Goal: Transaction & Acquisition: Book appointment/travel/reservation

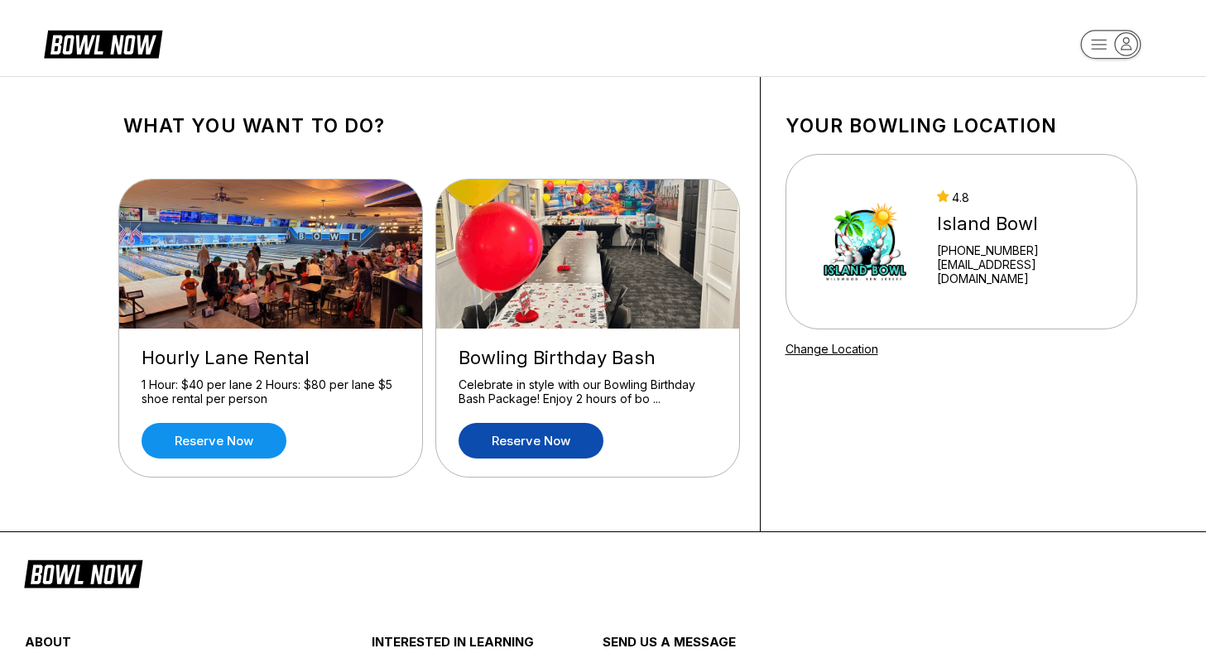
click at [545, 438] on link "Reserve now" at bounding box center [530, 441] width 145 height 36
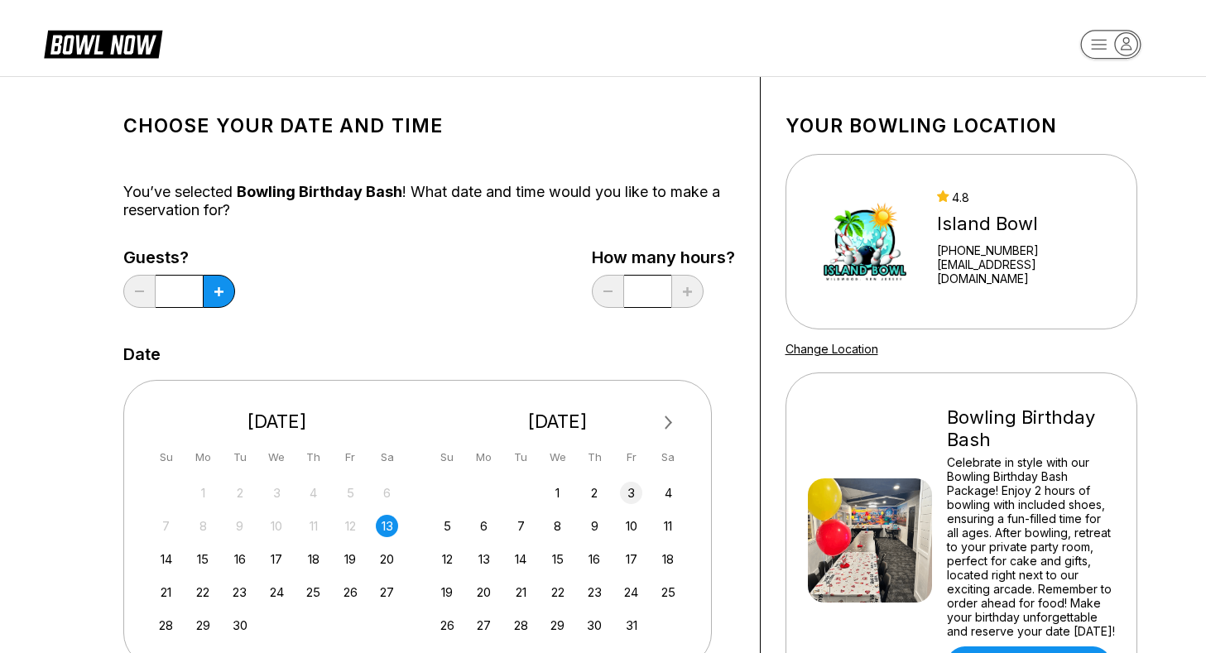
click at [636, 496] on div "3" at bounding box center [631, 493] width 22 height 22
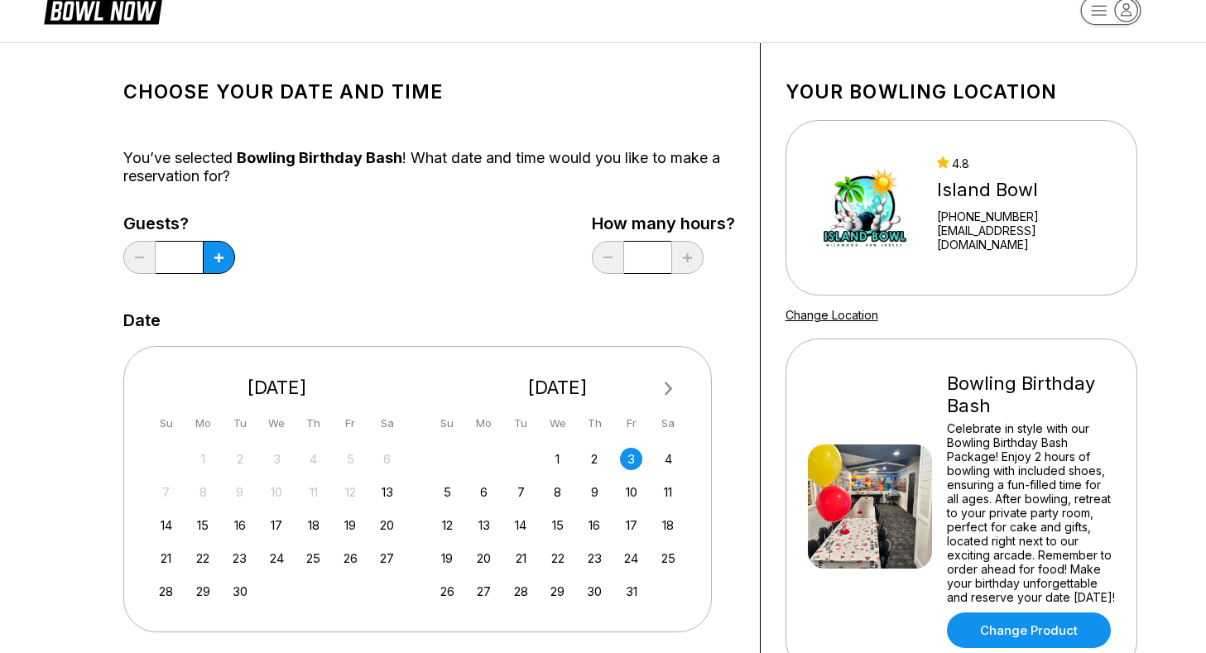
scroll to position [41, 0]
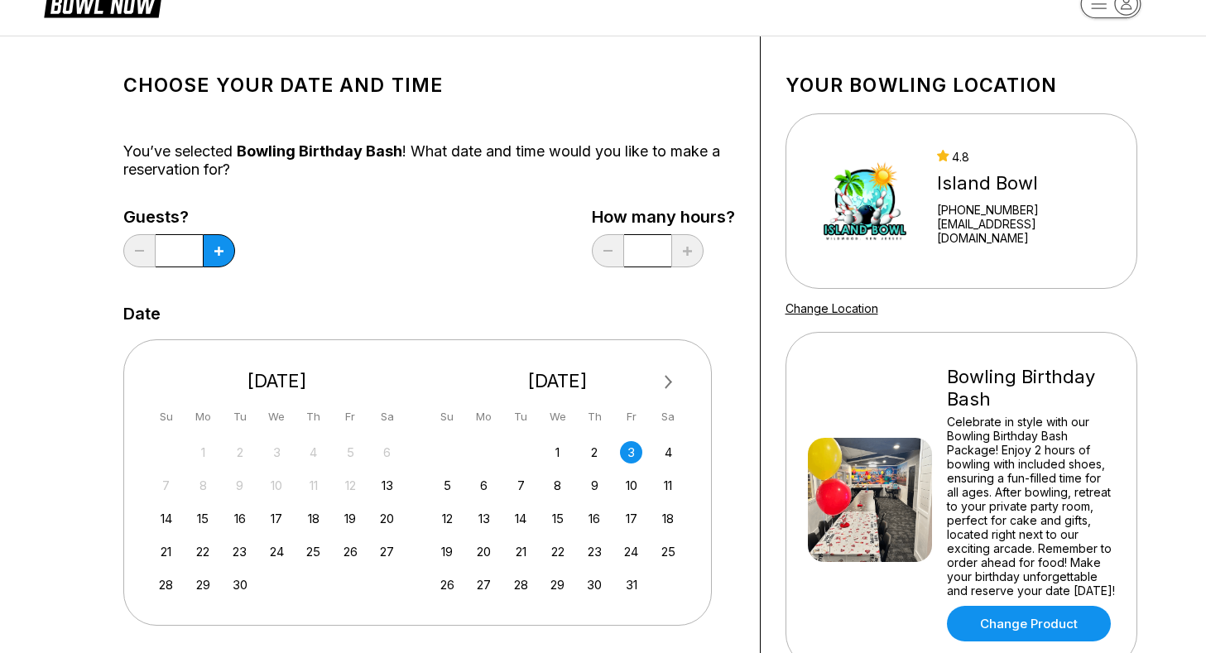
click at [182, 251] on input "*" at bounding box center [179, 250] width 47 height 33
click at [209, 254] on button at bounding box center [219, 250] width 32 height 33
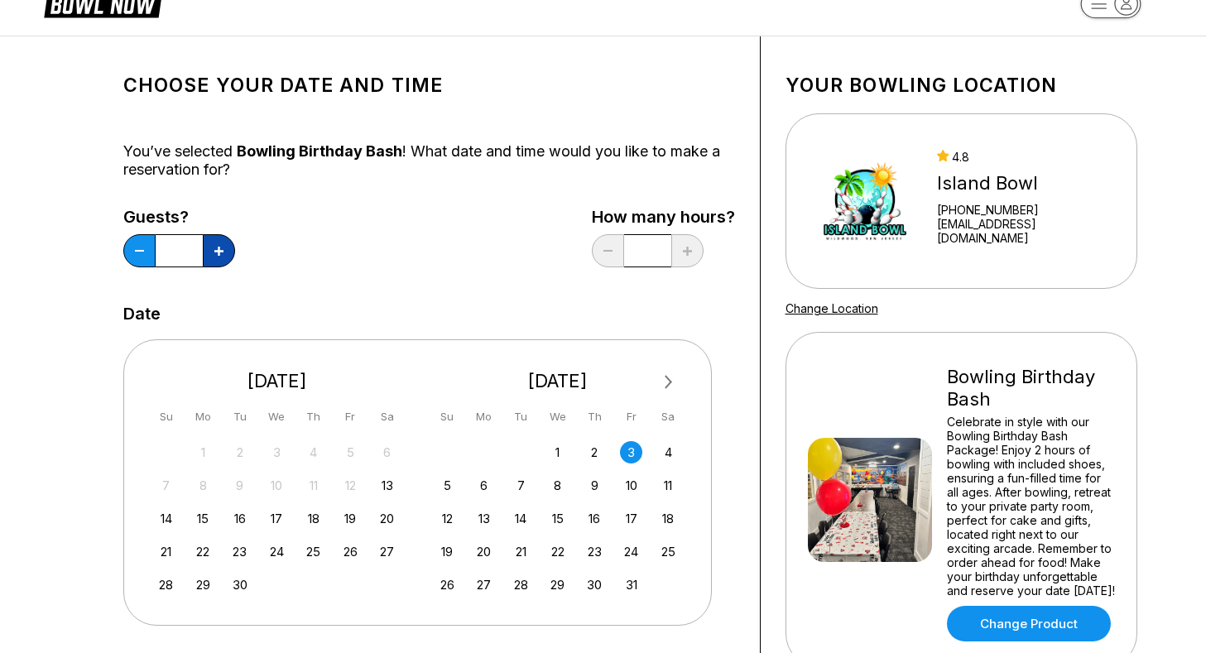
click at [209, 254] on button at bounding box center [219, 250] width 32 height 33
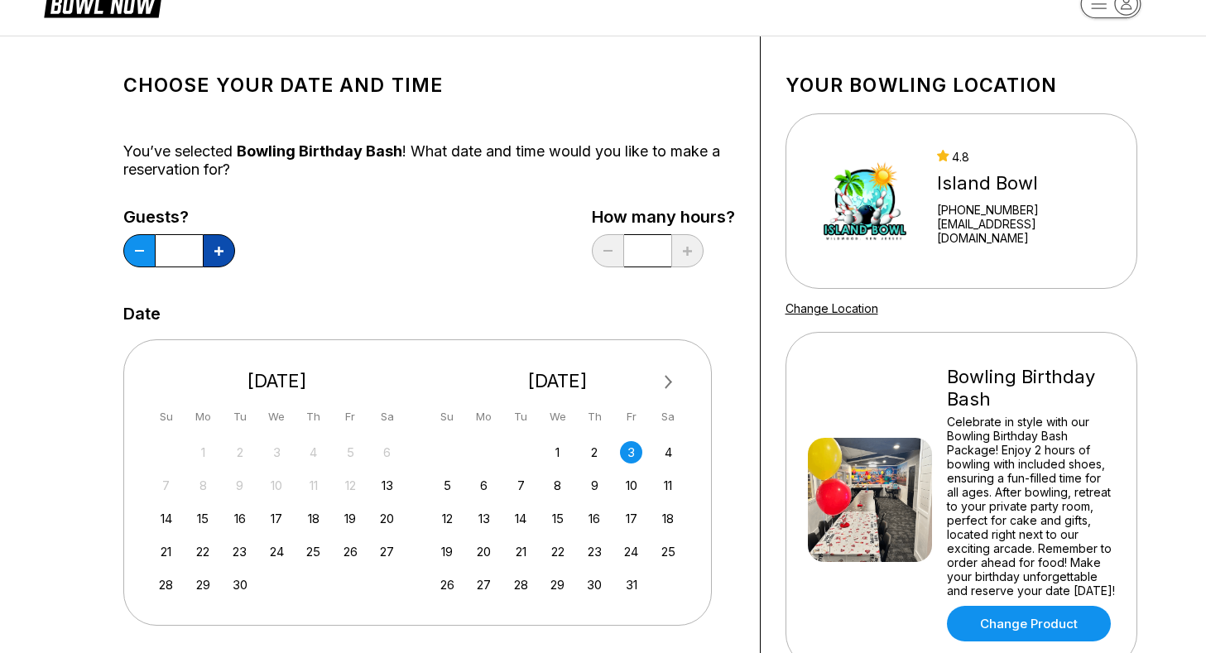
click at [209, 254] on button at bounding box center [219, 250] width 32 height 33
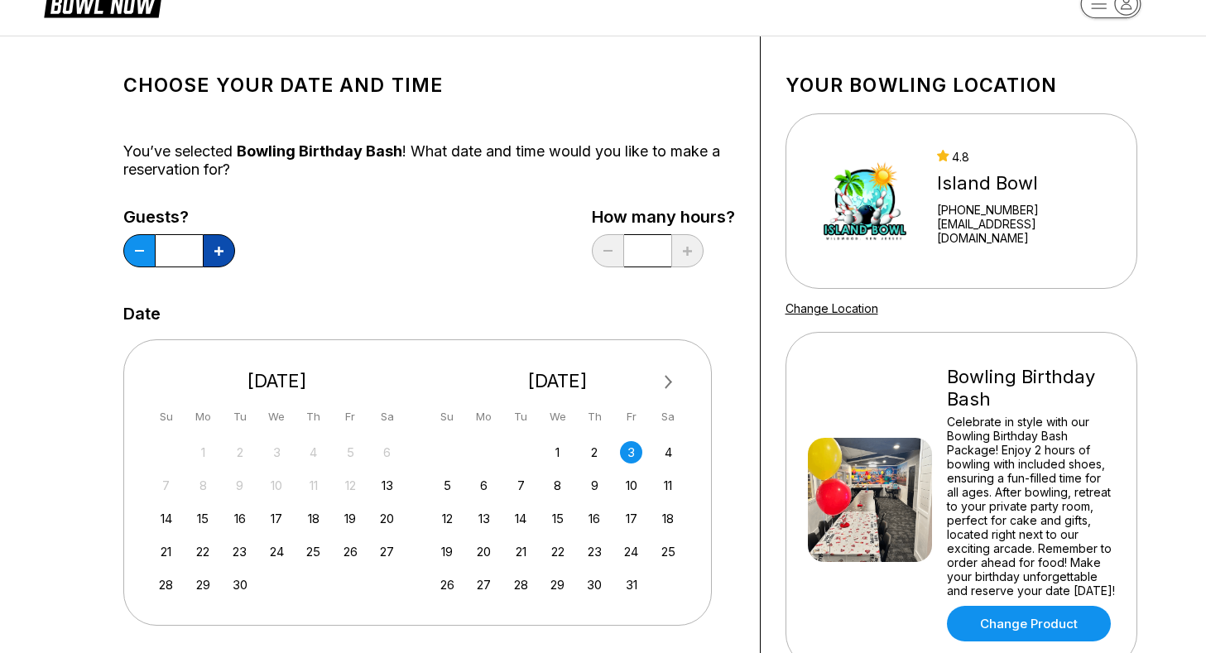
click at [209, 254] on button at bounding box center [219, 250] width 32 height 33
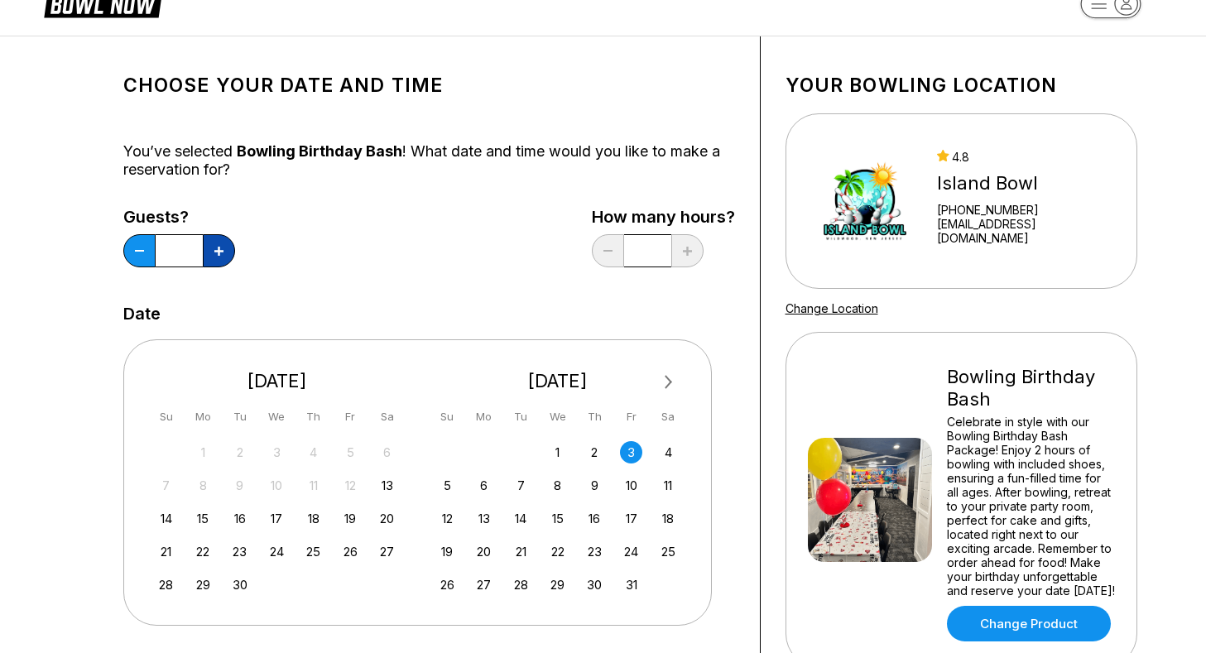
click at [209, 254] on button at bounding box center [219, 250] width 32 height 33
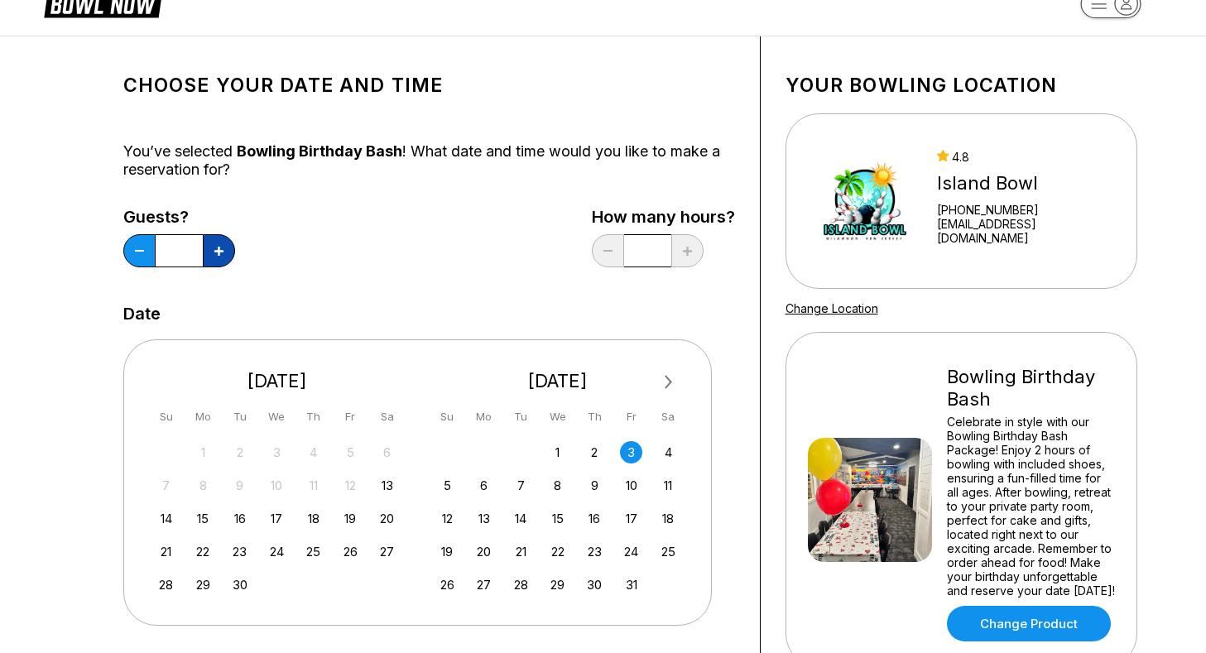
click at [209, 254] on button at bounding box center [219, 250] width 32 height 33
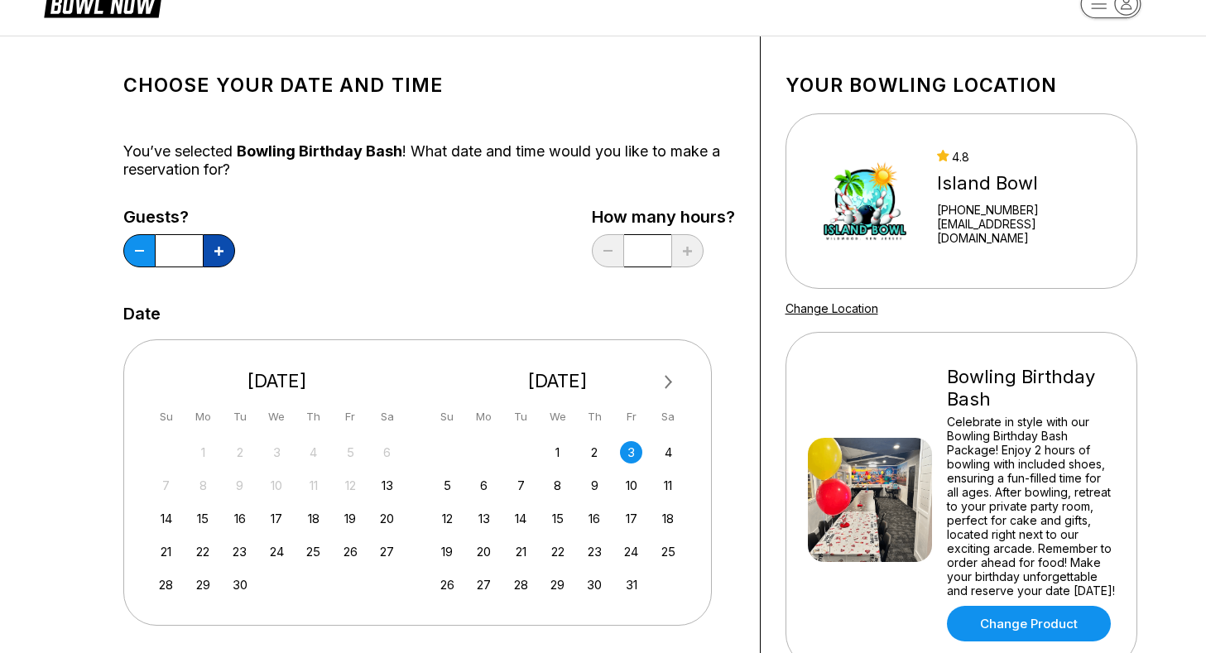
click at [209, 254] on button at bounding box center [219, 250] width 32 height 33
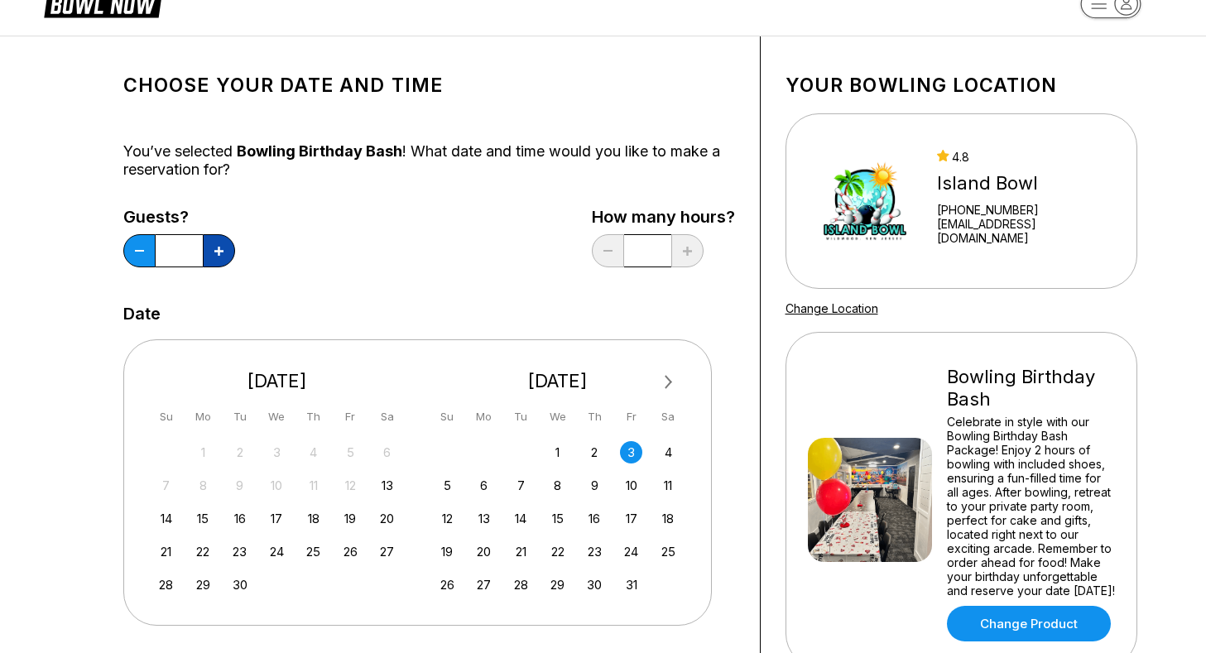
click at [209, 254] on button at bounding box center [219, 250] width 32 height 33
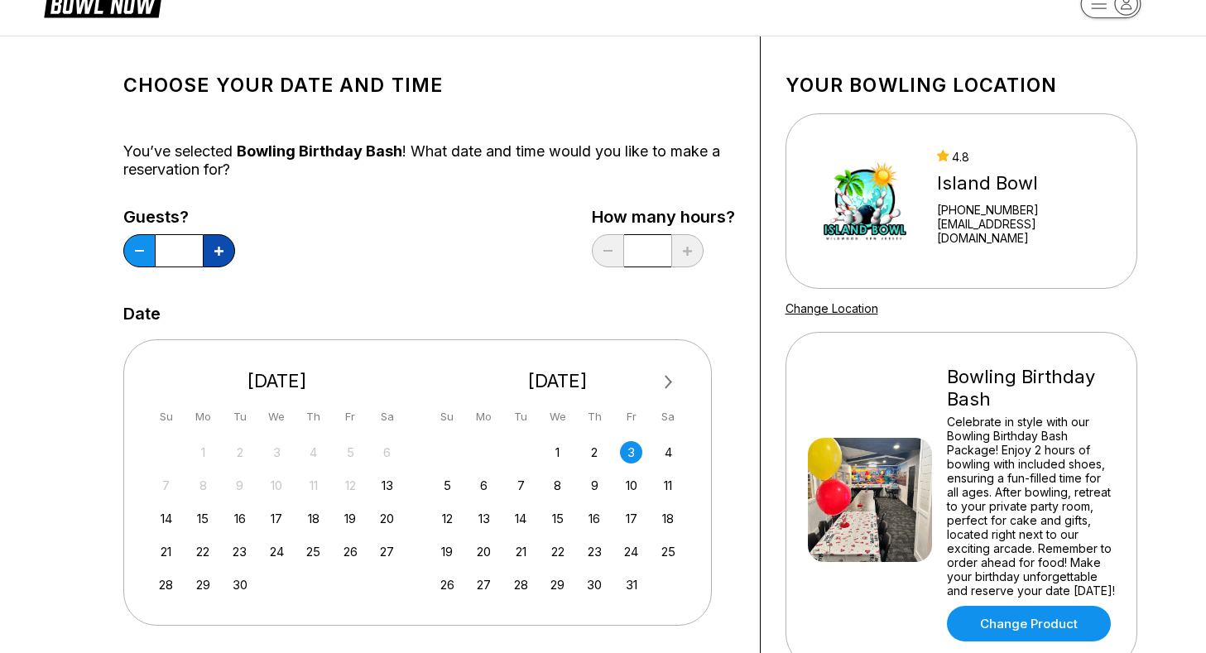
click at [209, 254] on button at bounding box center [219, 250] width 32 height 33
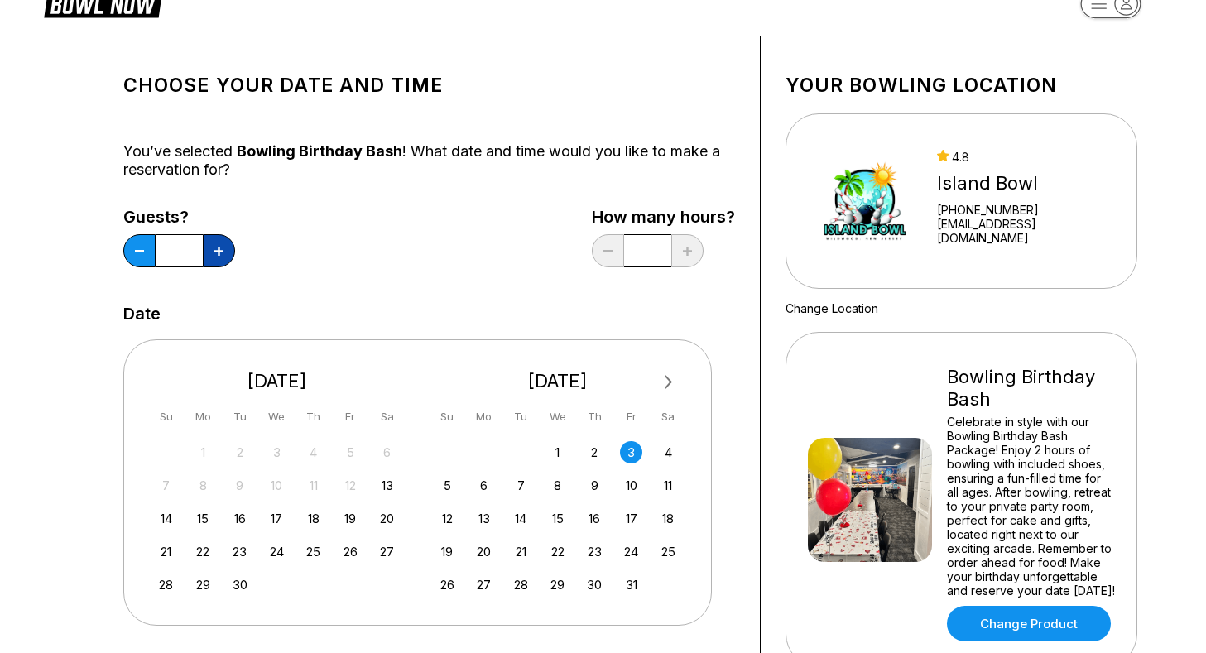
click at [209, 254] on button at bounding box center [219, 250] width 32 height 33
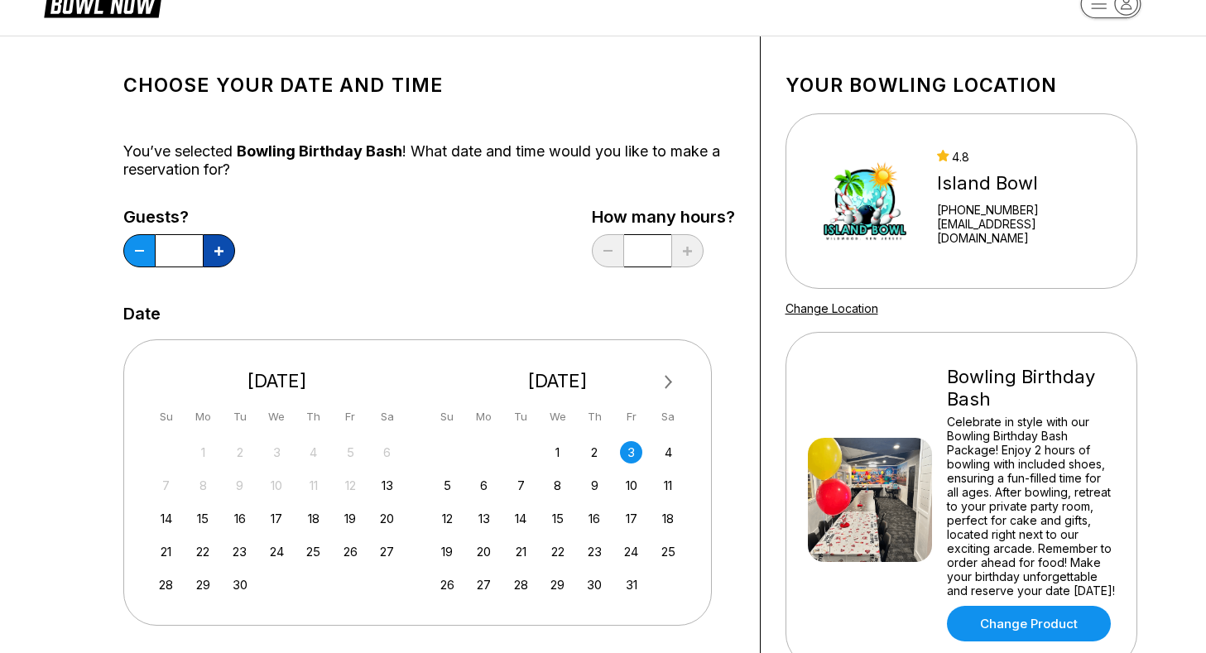
click at [209, 254] on button at bounding box center [219, 250] width 32 height 33
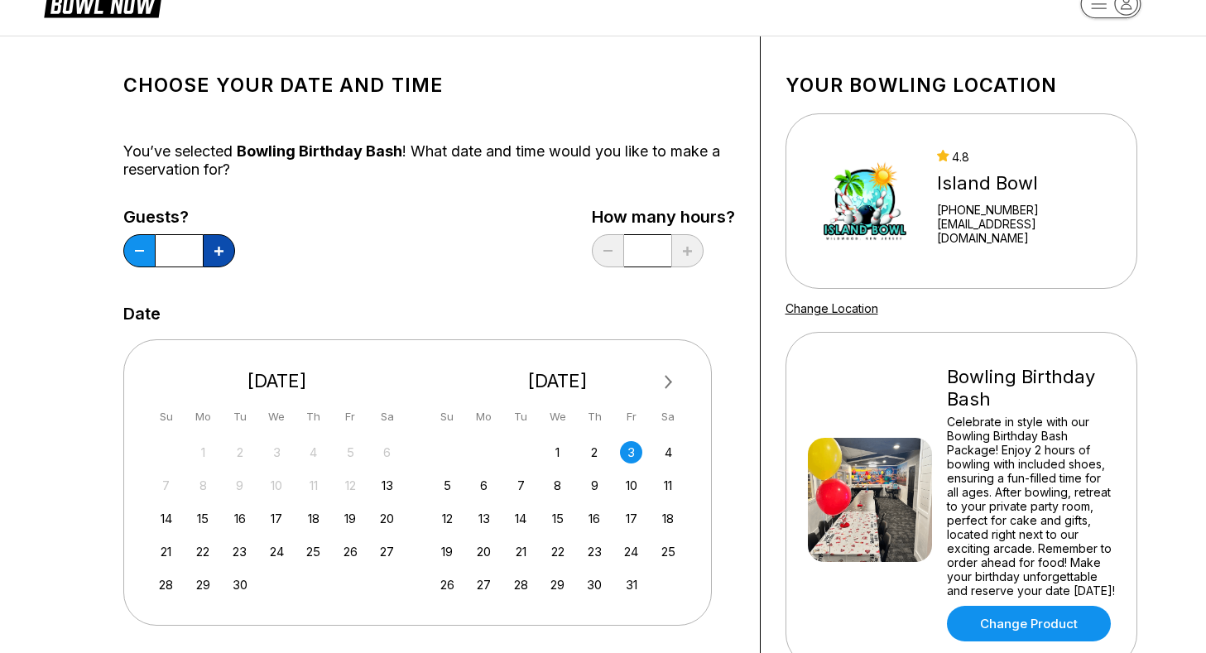
click at [209, 254] on button at bounding box center [219, 250] width 32 height 33
click at [135, 251] on icon at bounding box center [139, 251] width 9 height 2
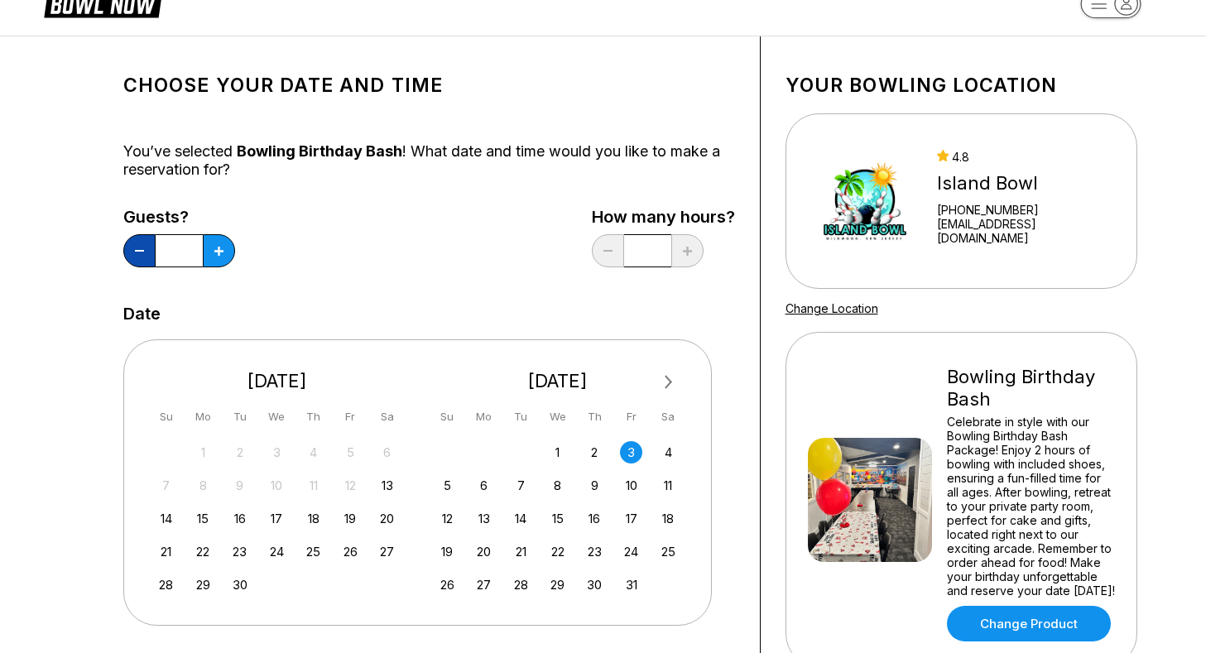
type input "**"
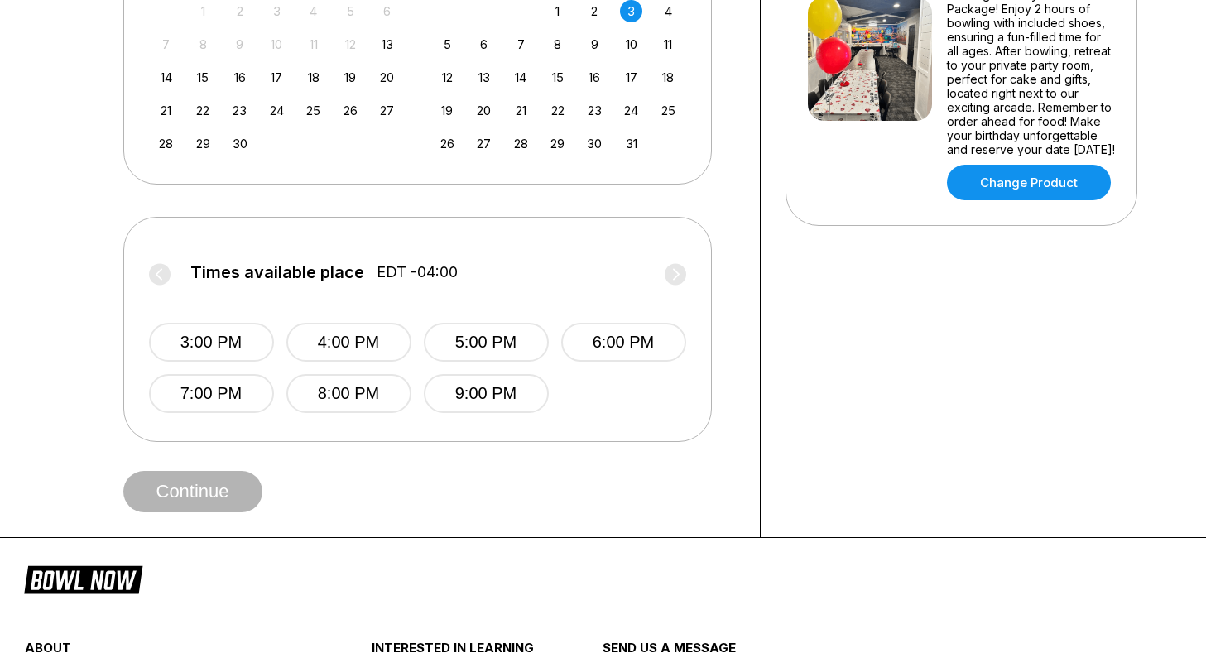
scroll to position [531, 0]
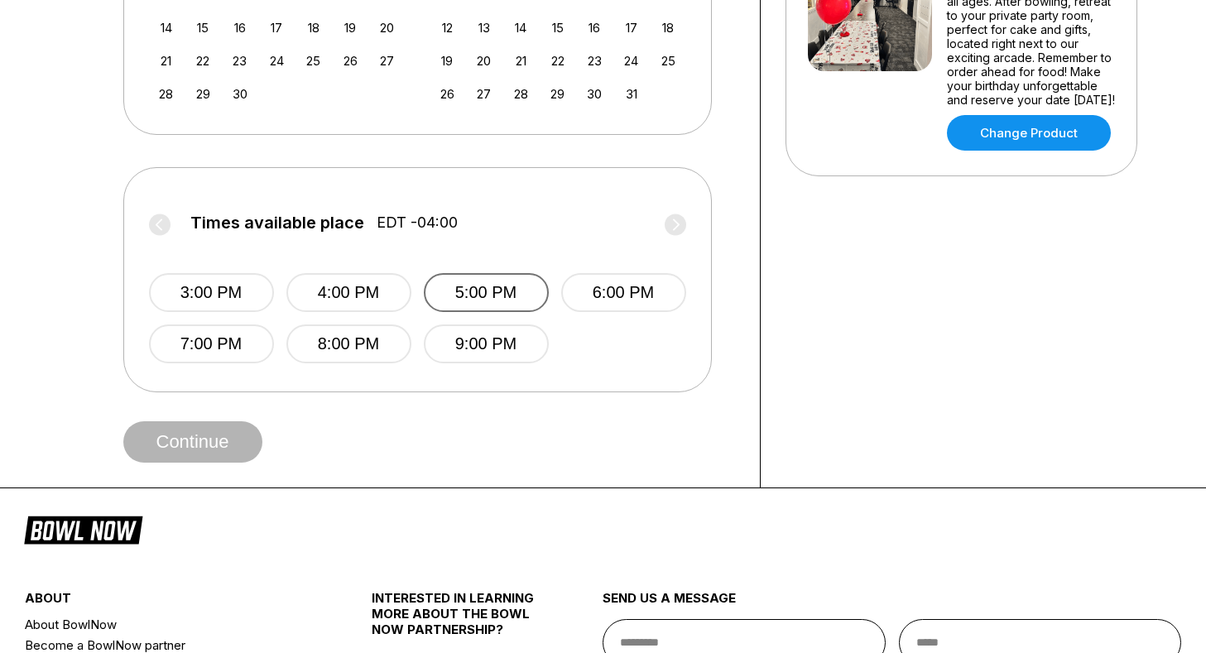
click at [470, 293] on button "5:00 PM" at bounding box center [486, 292] width 125 height 39
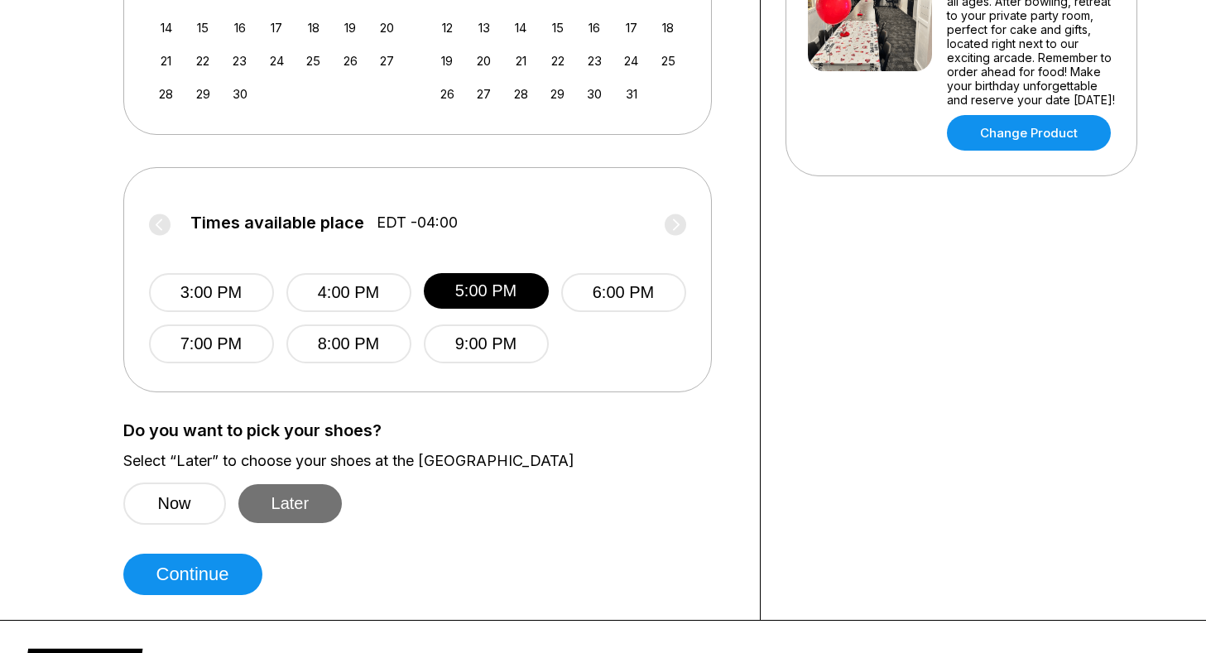
click at [270, 506] on button "Later" at bounding box center [290, 503] width 104 height 39
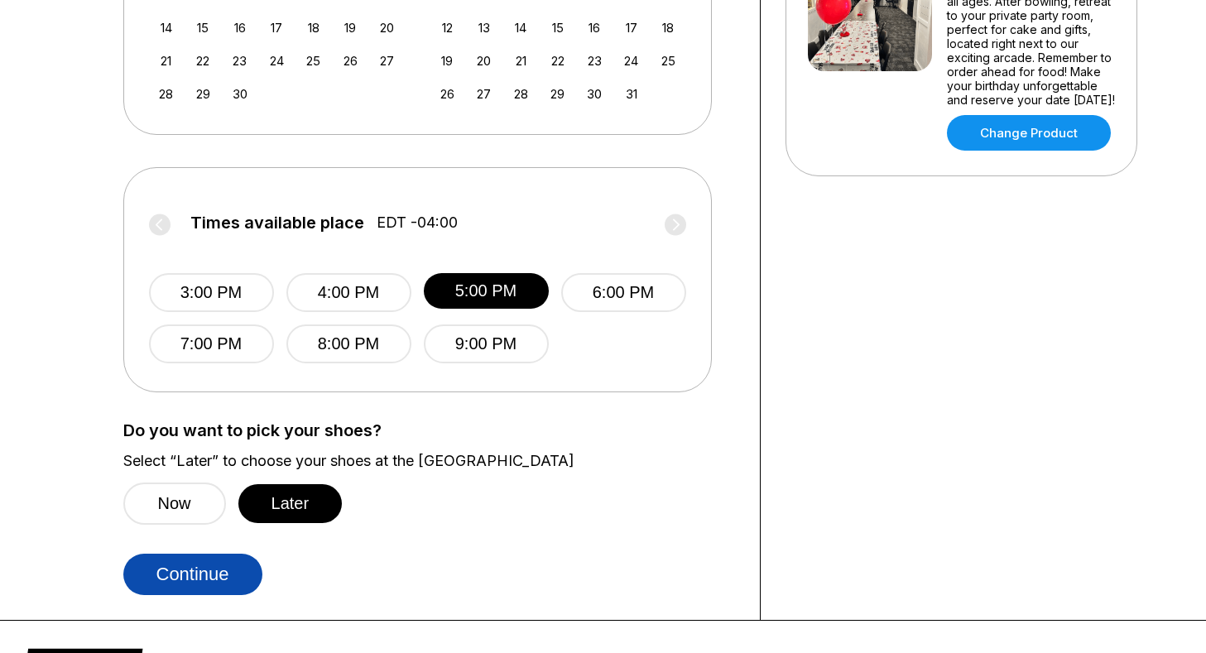
click at [221, 587] on button "Continue" at bounding box center [192, 574] width 139 height 41
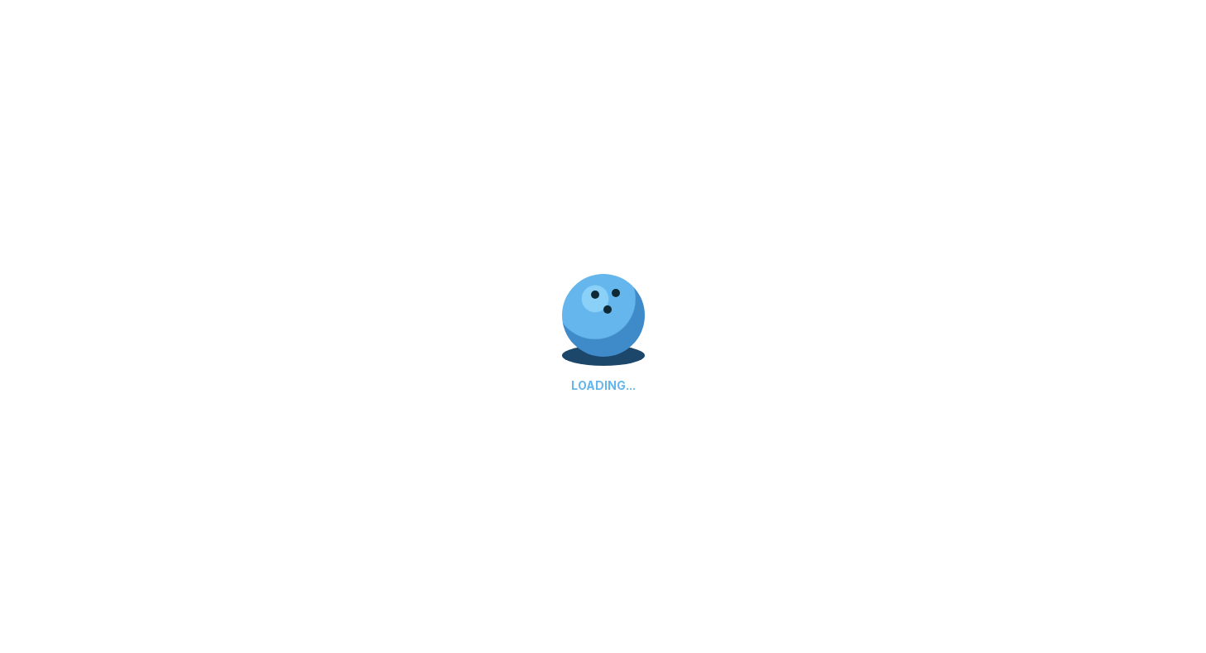
select select "**"
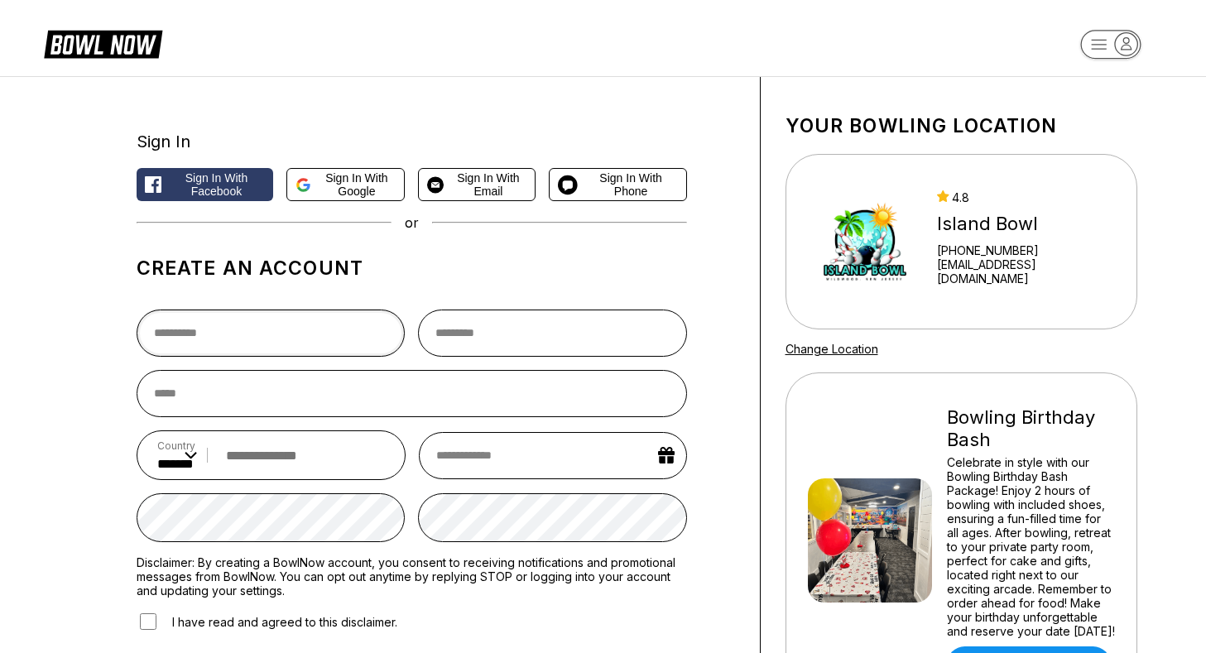
click at [268, 338] on input "text" at bounding box center [271, 332] width 269 height 47
click at [348, 176] on span "Sign in with Google" at bounding box center [357, 184] width 78 height 26
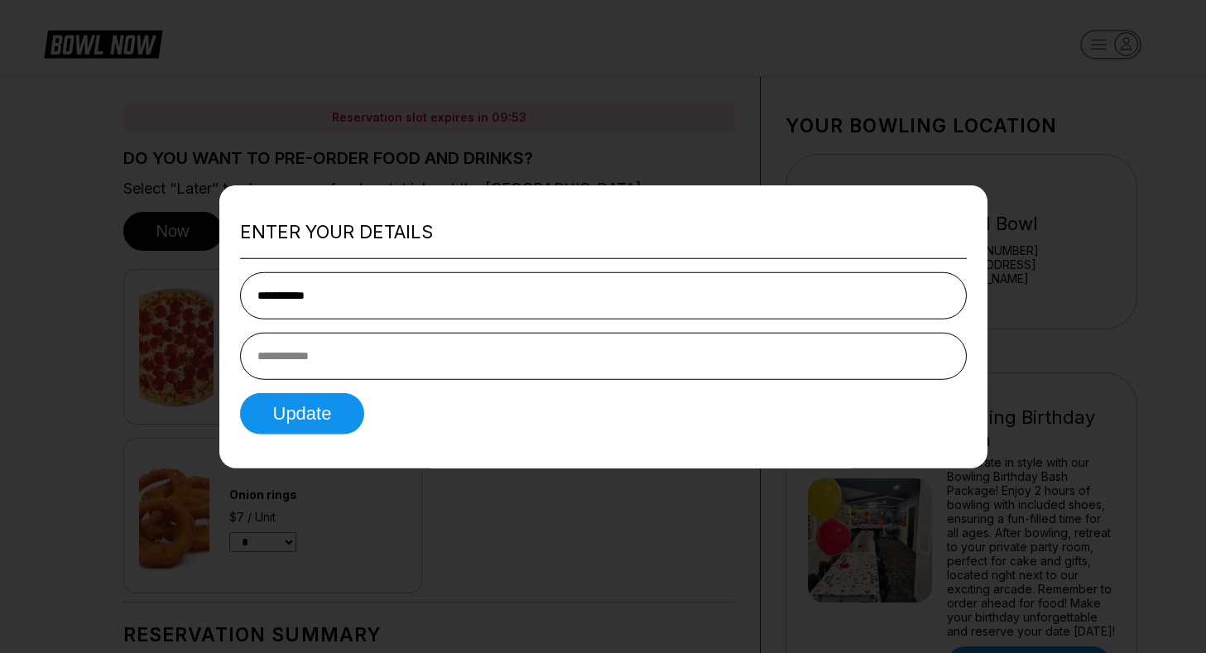
type input "**********"
click at [333, 424] on button "Update" at bounding box center [302, 413] width 125 height 41
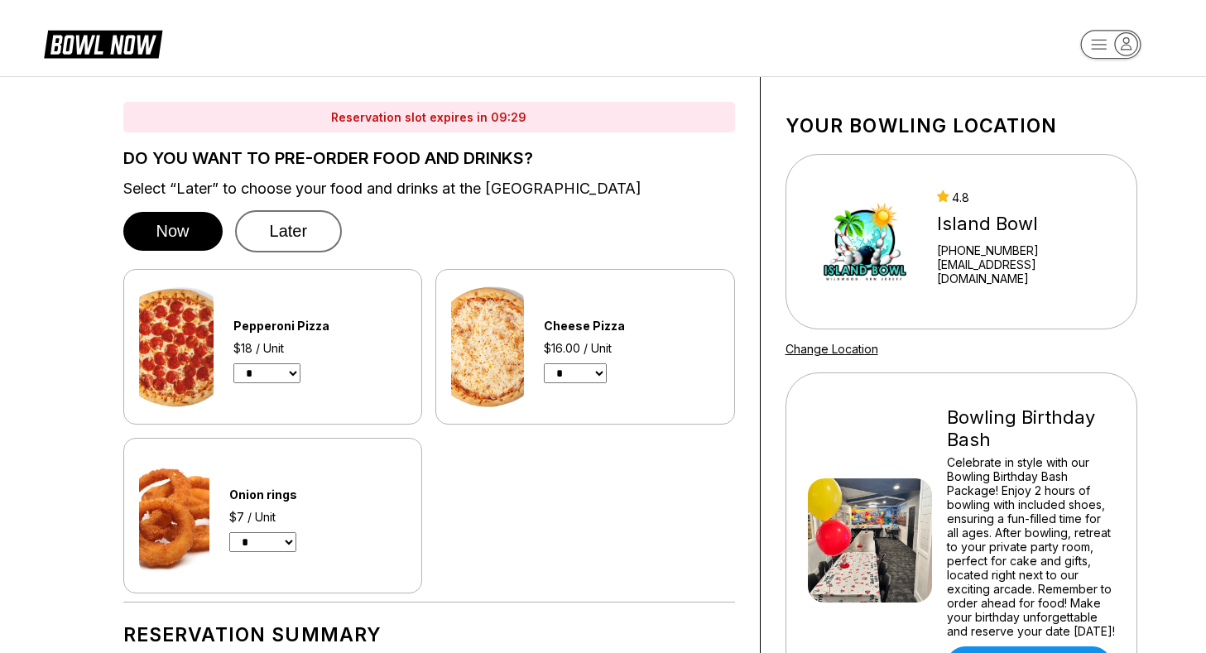
click at [307, 237] on button "Later" at bounding box center [289, 231] width 108 height 42
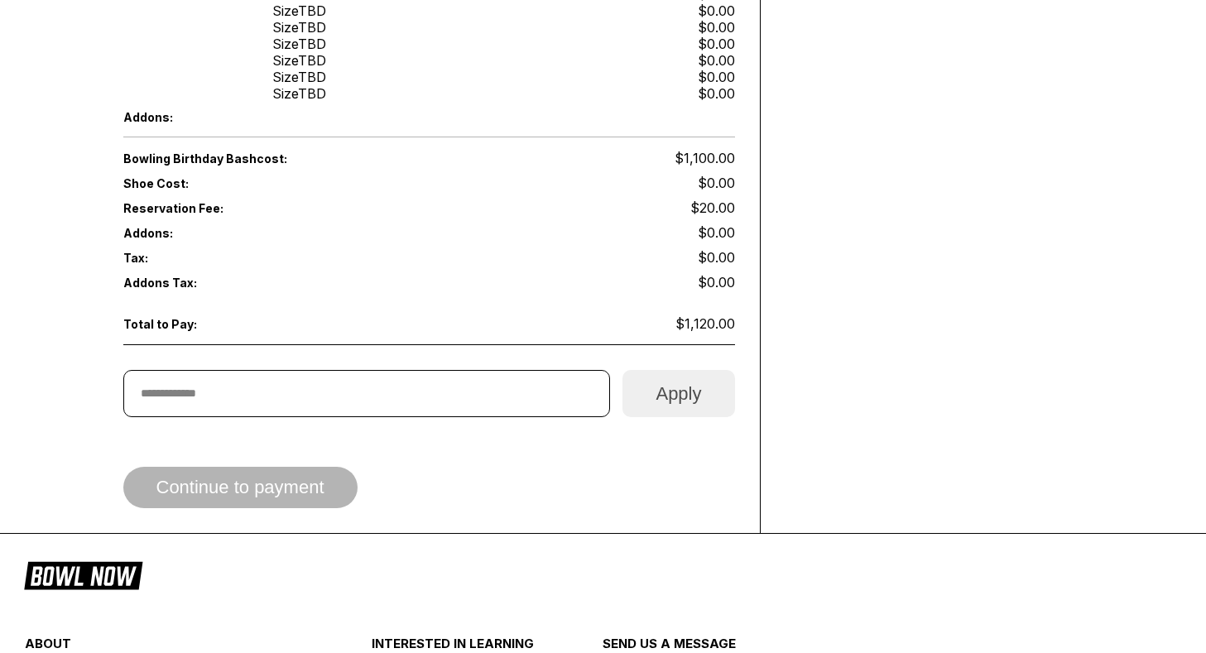
scroll to position [1730, 0]
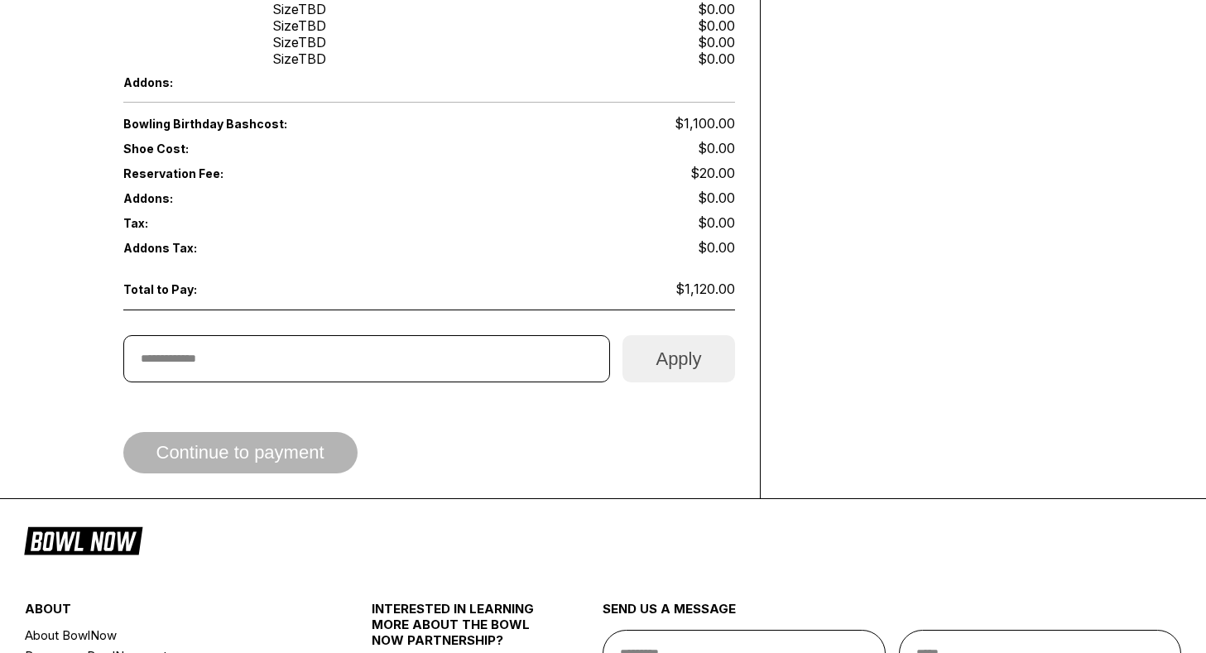
click at [217, 432] on div "Continue to payment" at bounding box center [428, 452] width 611 height 41
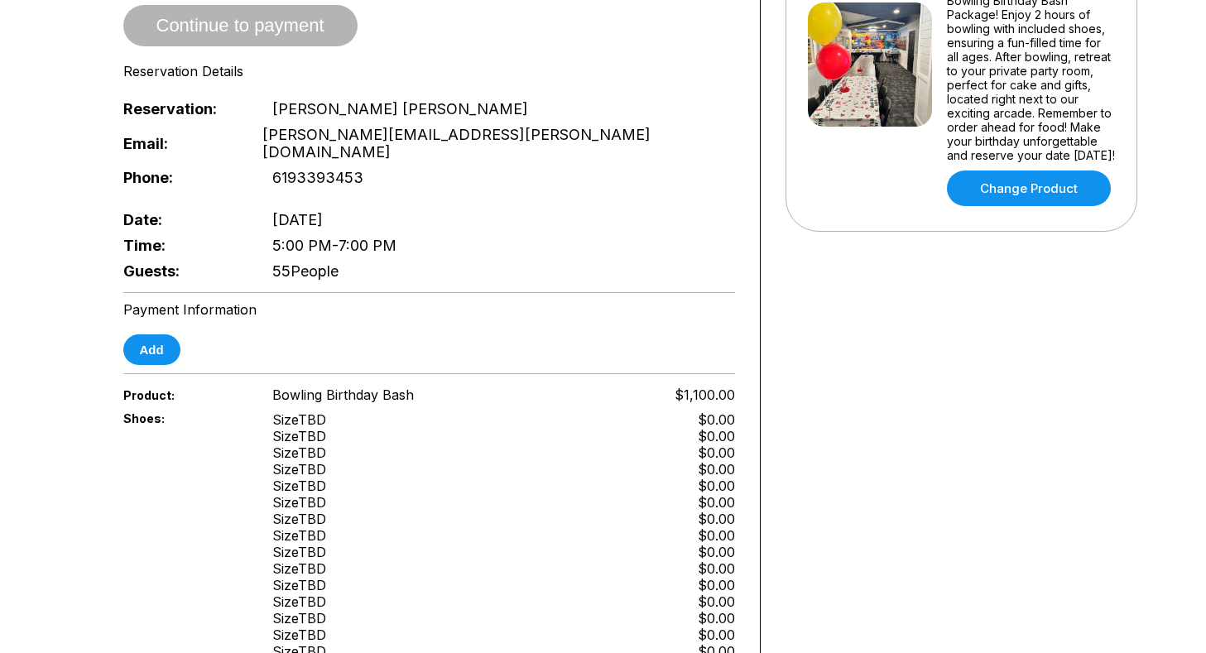
scroll to position [330, 0]
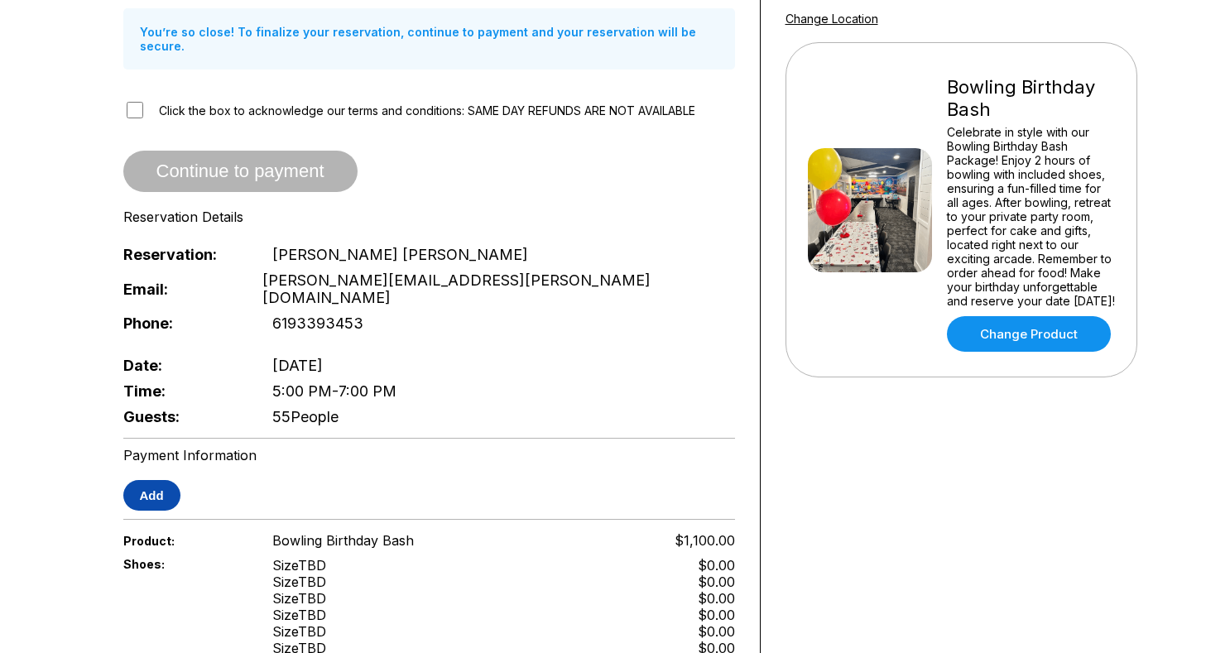
click at [163, 480] on button "Add" at bounding box center [151, 495] width 57 height 31
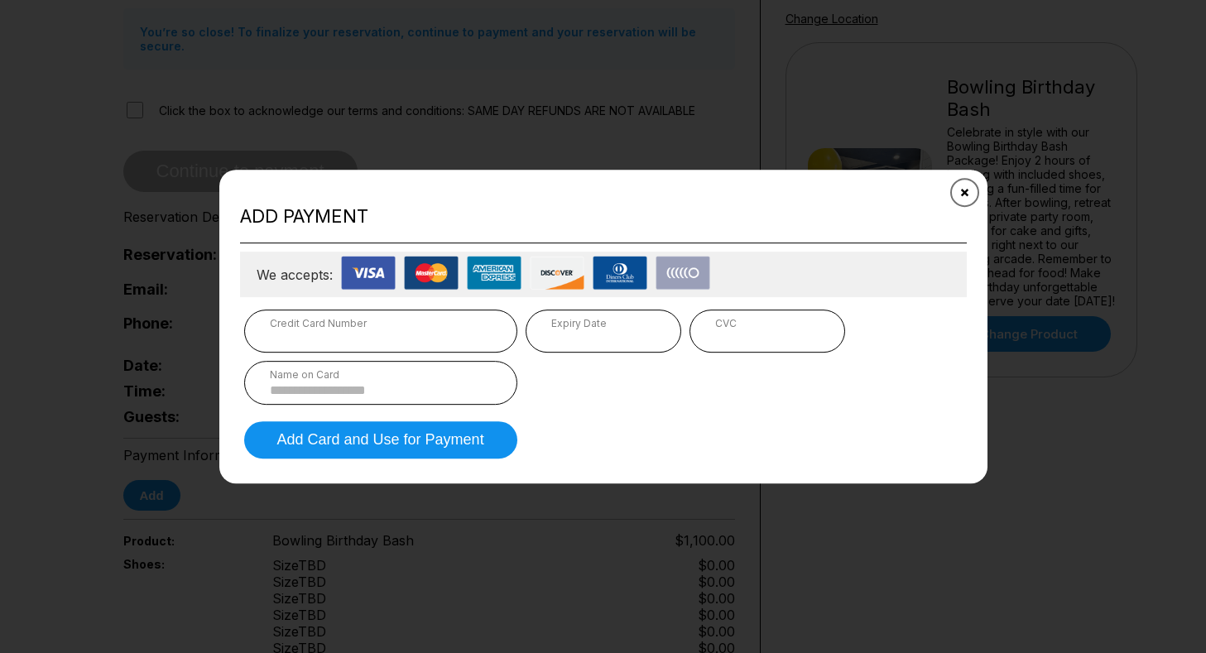
click at [961, 191] on icon "Close" at bounding box center [963, 191] width 13 height 13
